Goal: Task Accomplishment & Management: Complete application form

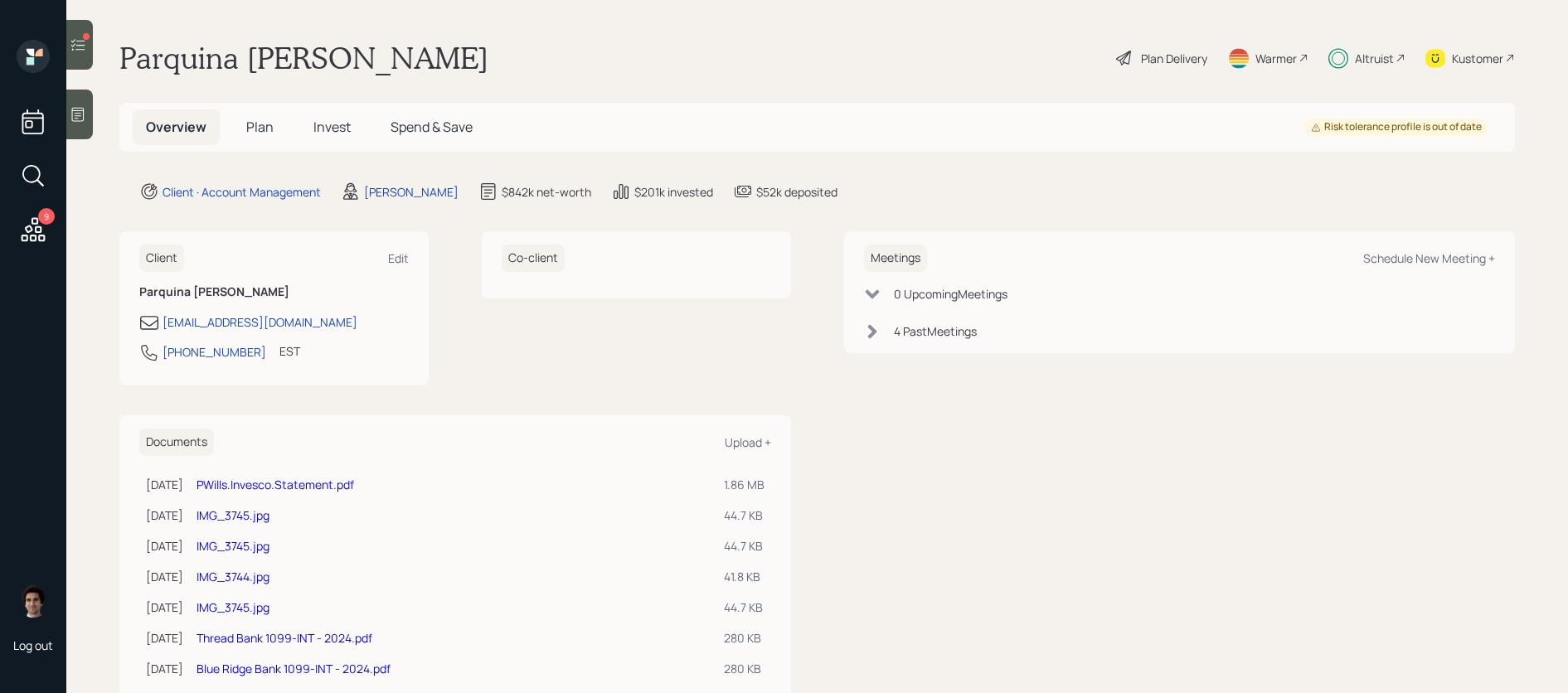
drag, startPoint x: 0, startPoint y: 0, endPoint x: 246, endPoint y: 123, distance: 275.0
click at [246, 123] on span "Plan" at bounding box center [260, 126] width 27 height 18
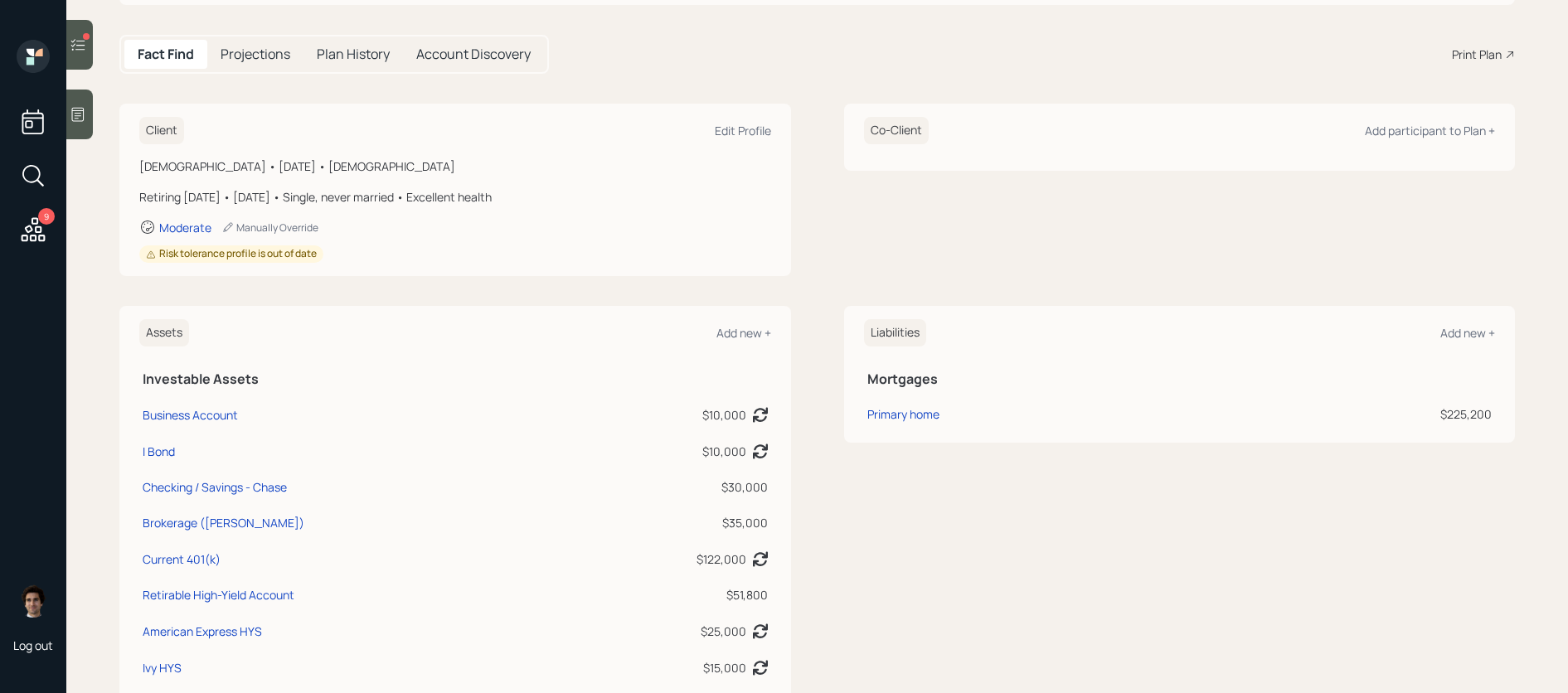
scroll to position [60, 0]
